Goal: Transaction & Acquisition: Purchase product/service

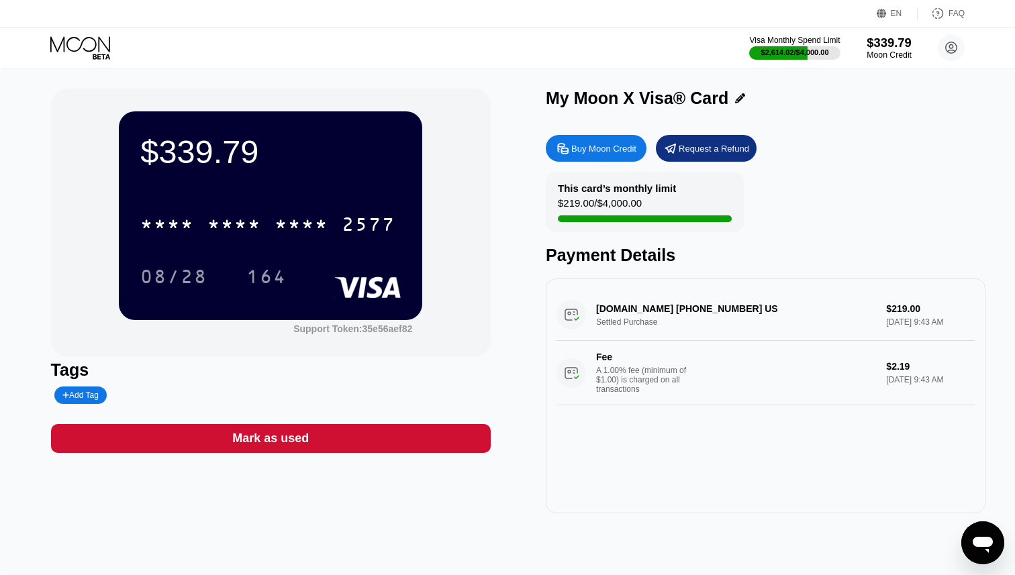
click at [876, 51] on div "Moon Credit" at bounding box center [888, 54] width 45 height 9
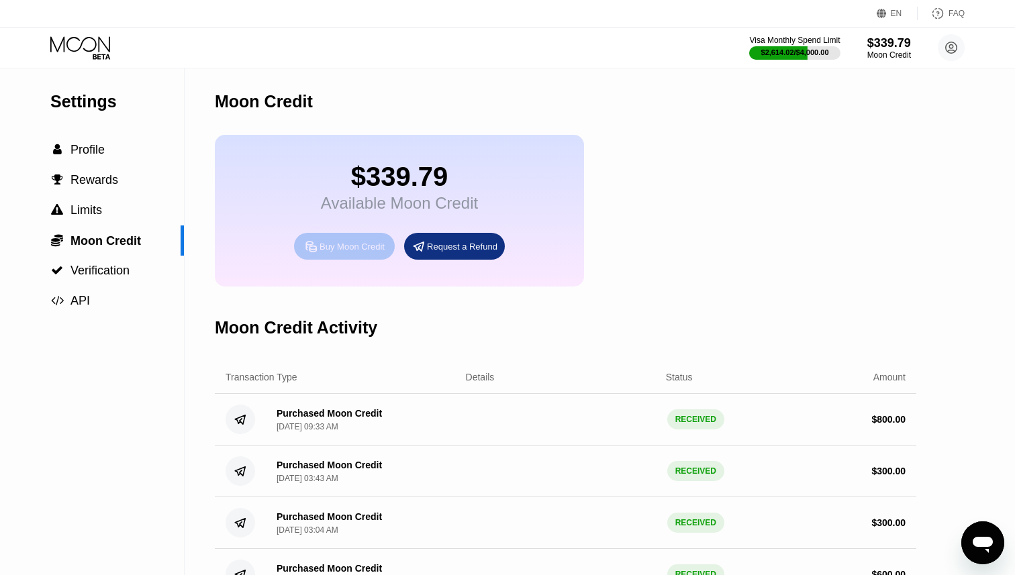
click at [342, 249] on div "Buy Moon Credit" at bounding box center [351, 246] width 65 height 11
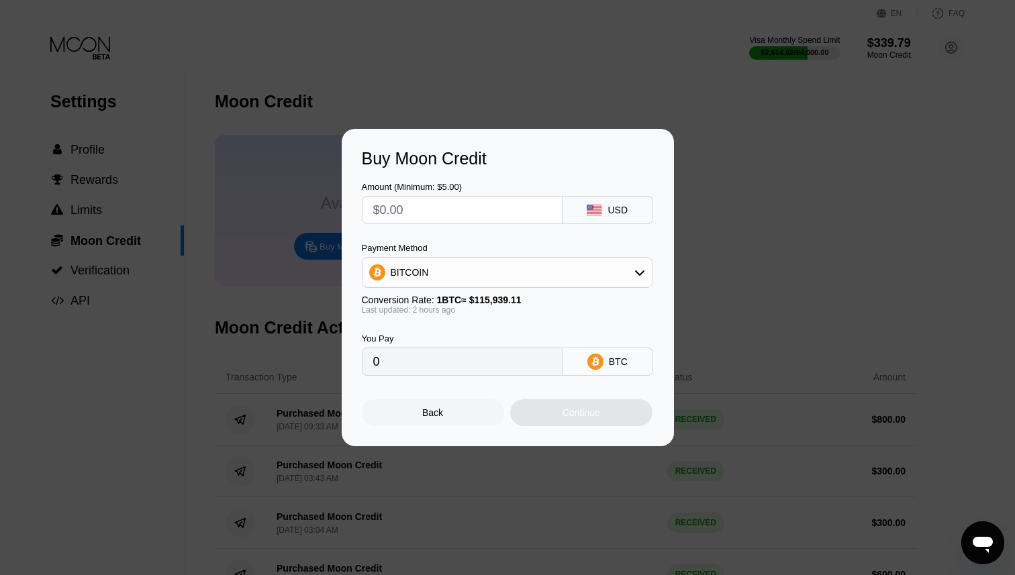
click at [432, 203] on input "text" at bounding box center [462, 210] width 178 height 27
type input "$1"
type input "0.00000866"
type input "$10"
type input "0.00008658"
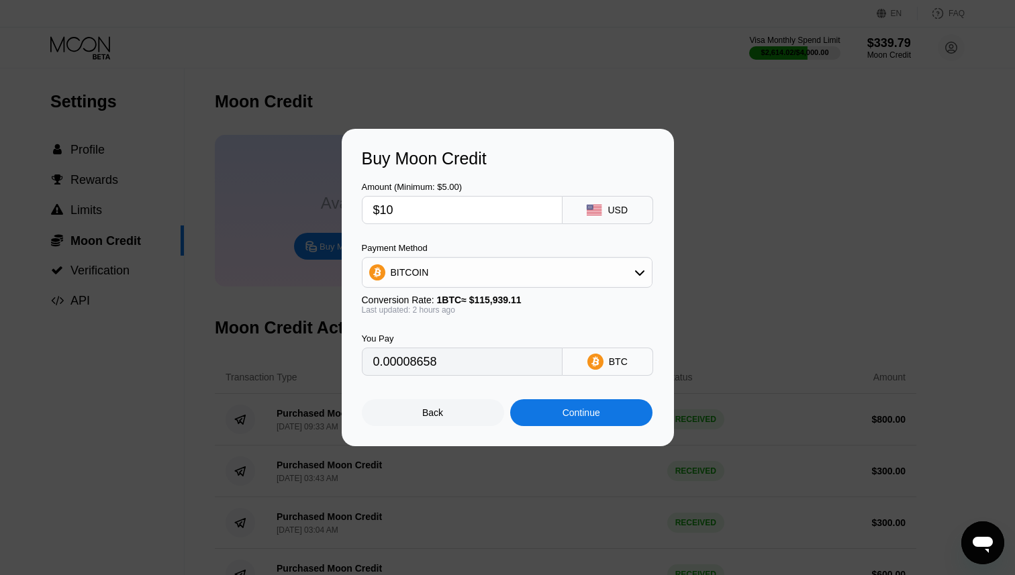
type input "$100"
type input "0.00086573"
type input "$1000"
type input "0.00865730"
type input "$1000"
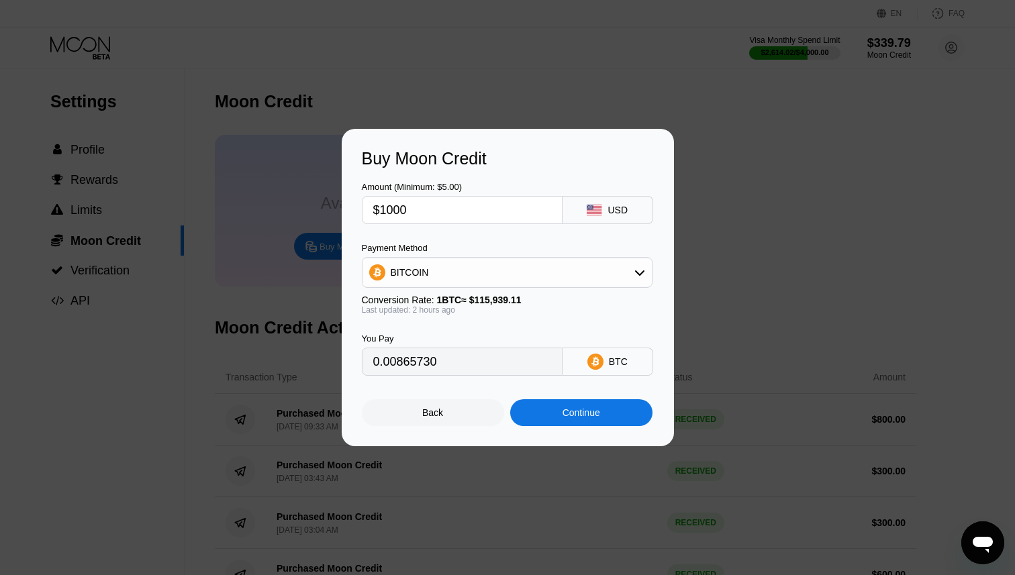
click at [582, 420] on div "Continue" at bounding box center [581, 412] width 142 height 27
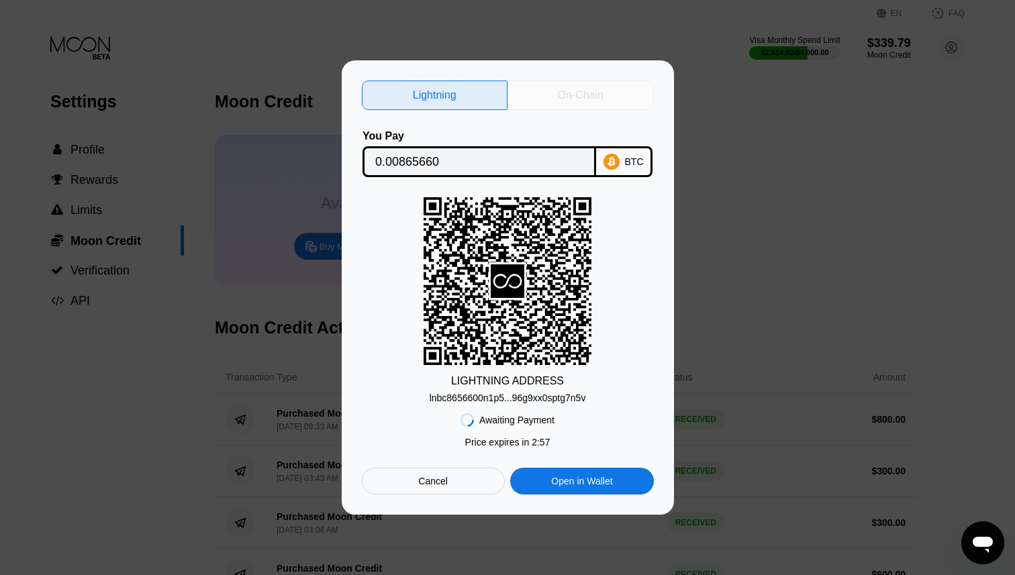
click at [583, 103] on div "On-Chain" at bounding box center [580, 96] width 146 height 30
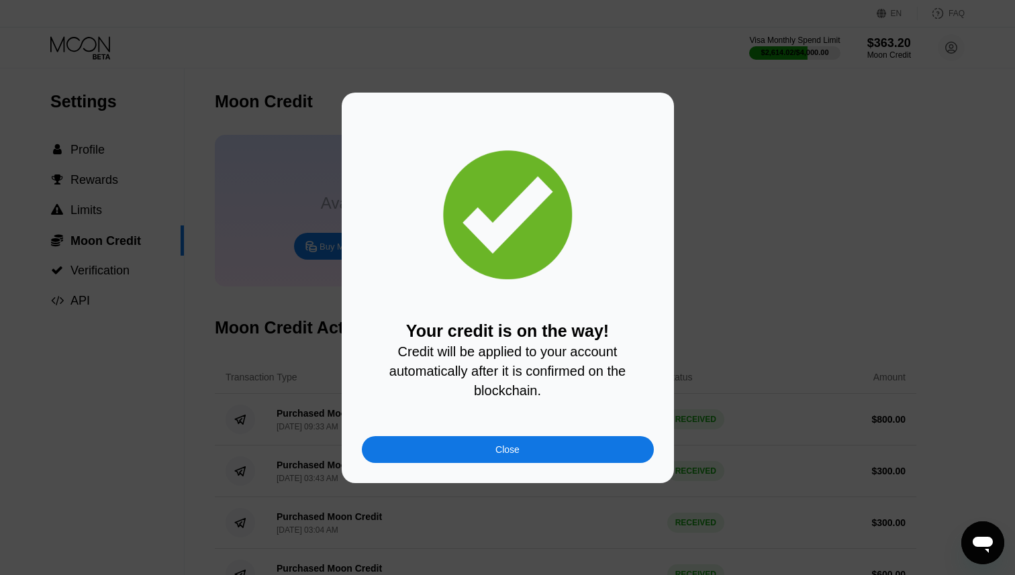
click at [521, 435] on div "Your credit is on the way! Credit will be applied to your account automatically…" at bounding box center [508, 288] width 292 height 350
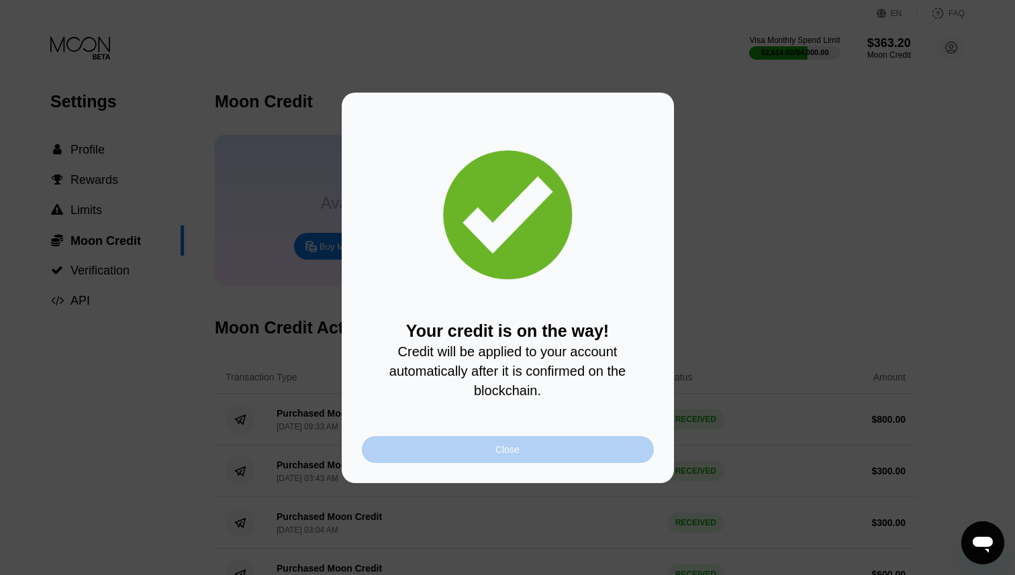
click at [507, 445] on div "Close" at bounding box center [507, 449] width 24 height 11
